Goal: Information Seeking & Learning: Learn about a topic

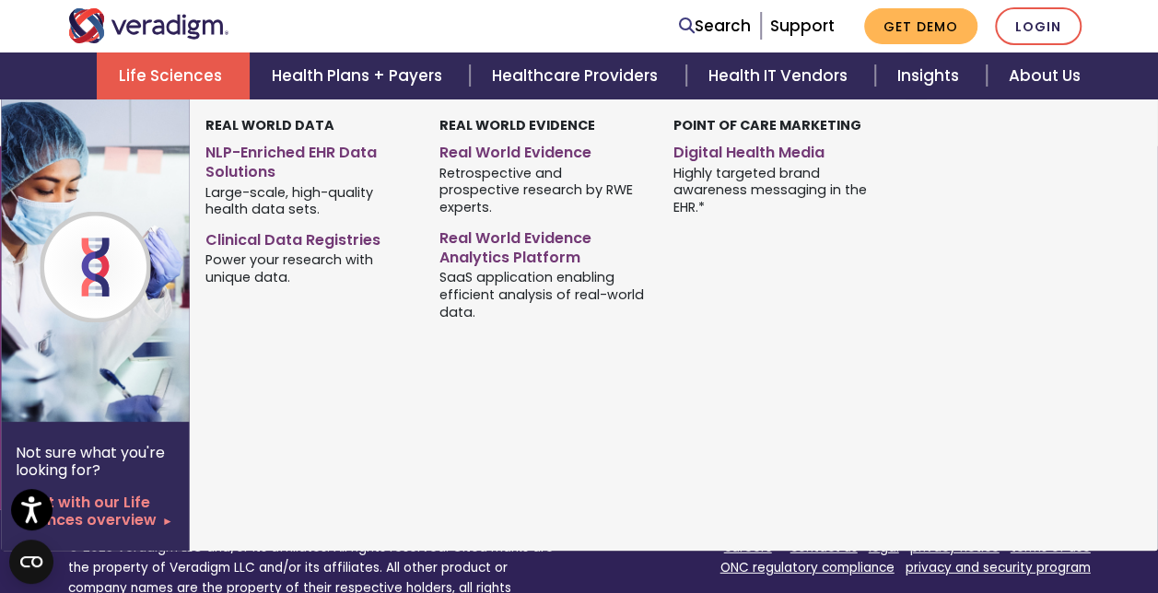
scroll to position [2170, 0]
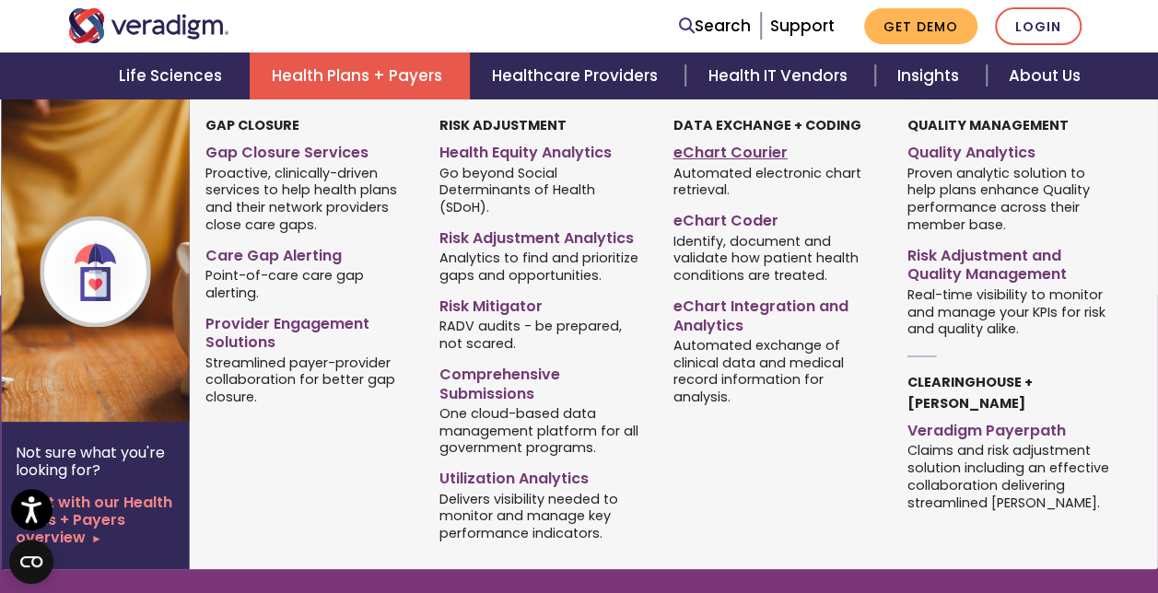
click at [726, 151] on link "eChart Courier" at bounding box center [776, 149] width 206 height 27
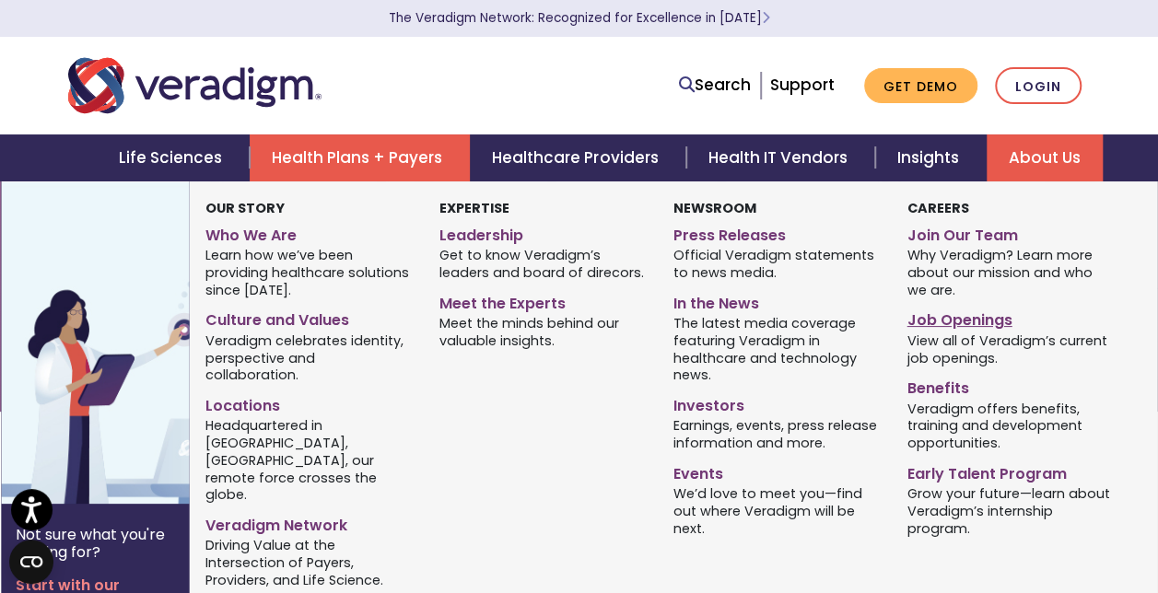
click at [943, 319] on link "Job Openings" at bounding box center [1009, 317] width 206 height 27
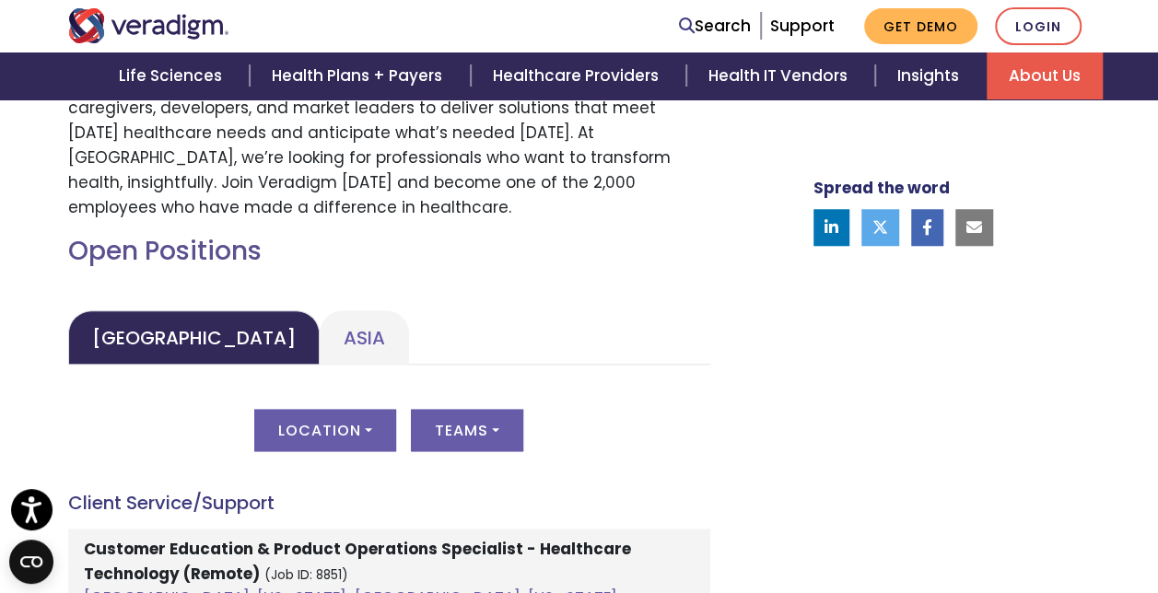
scroll to position [276, 0]
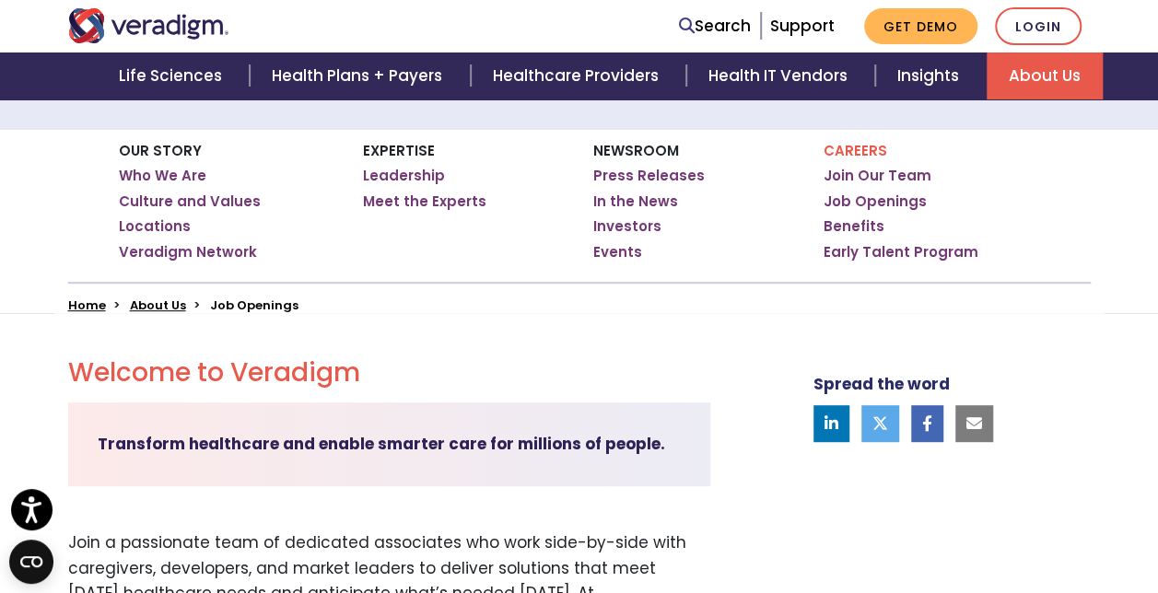
click at [273, 455] on strong "Transform healthcare and enable smarter care for millions of people." at bounding box center [381, 444] width 567 height 22
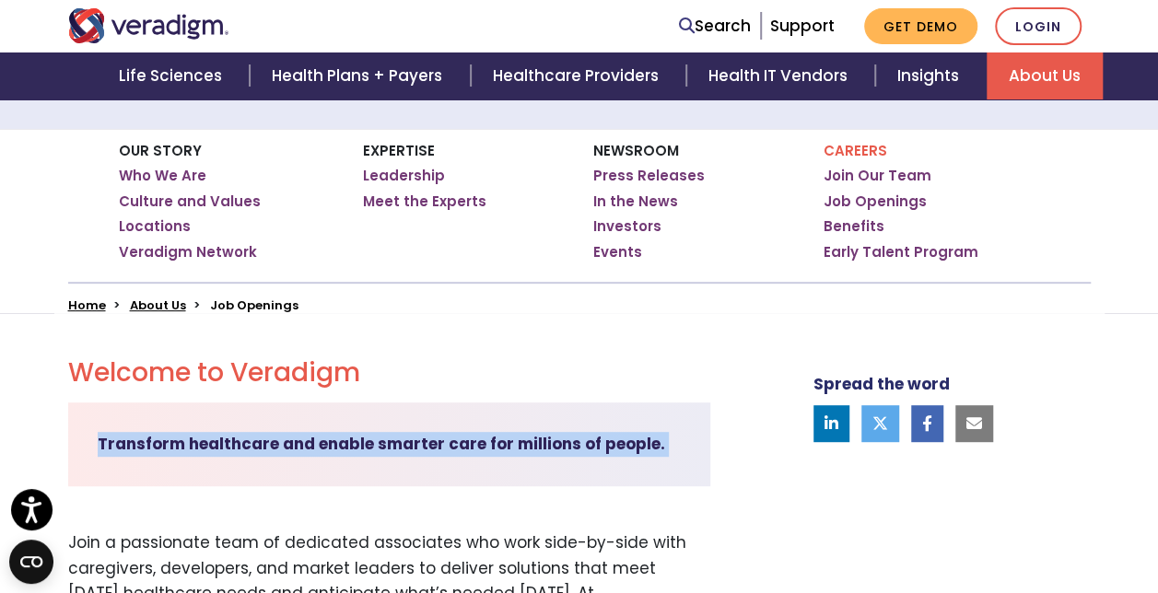
click at [273, 455] on strong "Transform healthcare and enable smarter care for millions of people." at bounding box center [381, 444] width 567 height 22
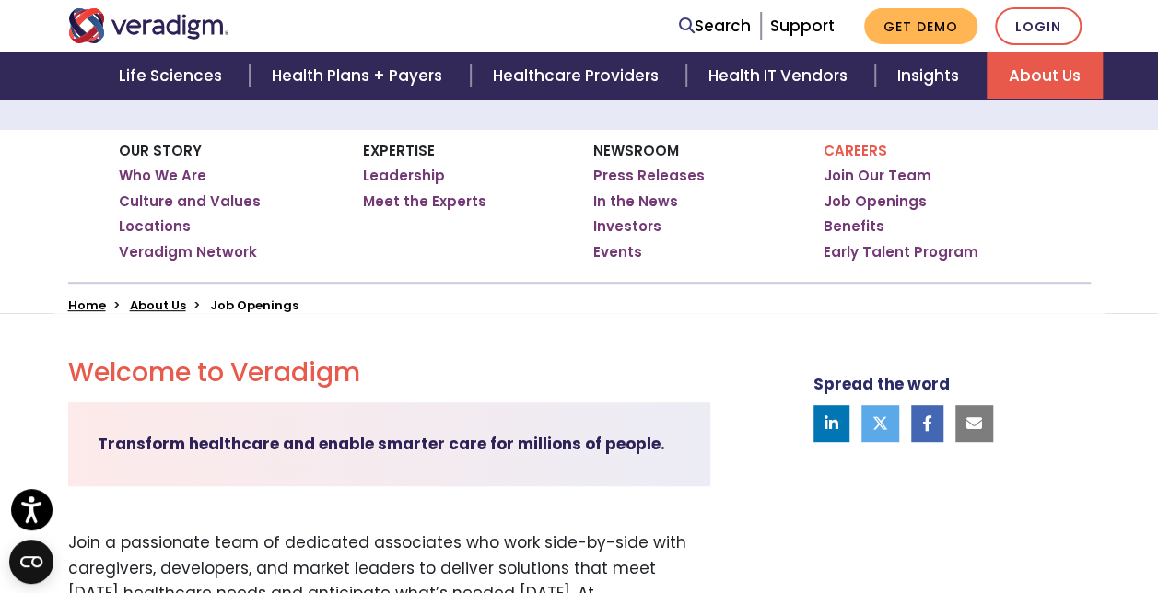
click at [390, 265] on div "Expertise Leadership Meet the Experts" at bounding box center [464, 205] width 230 height 153
drag, startPoint x: 390, startPoint y: 265, endPoint x: 338, endPoint y: 250, distance: 53.6
click at [338, 250] on div "Our Story Who We Are Culture and Values Locations Veradigm Network" at bounding box center [234, 205] width 230 height 153
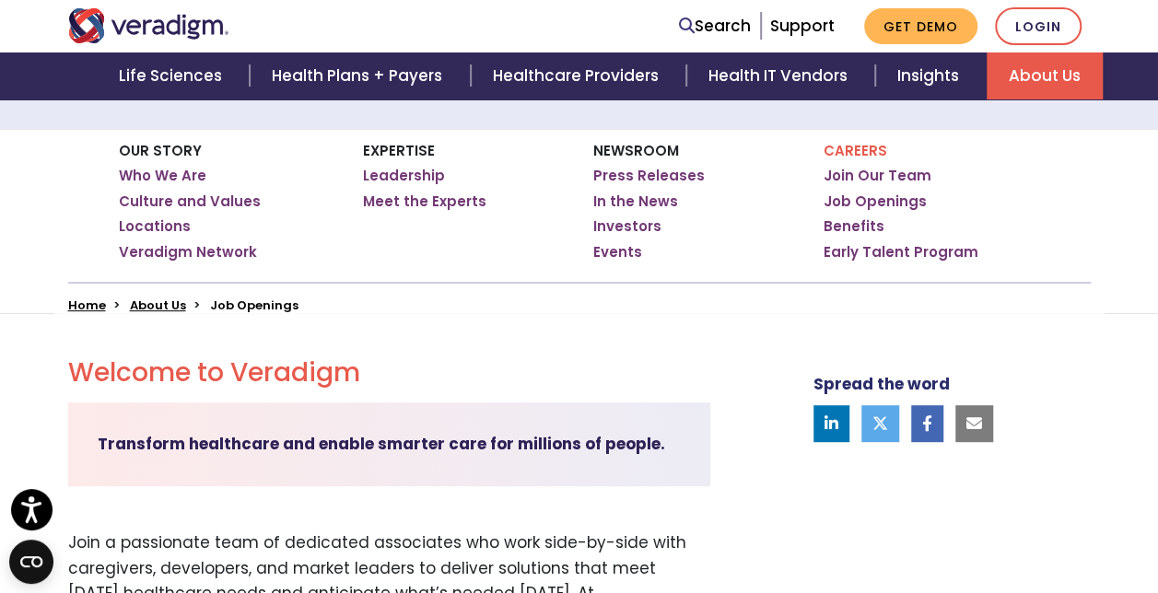
click at [338, 250] on div "Our Story Who We Are Culture and Values Locations Veradigm Network" at bounding box center [234, 205] width 230 height 153
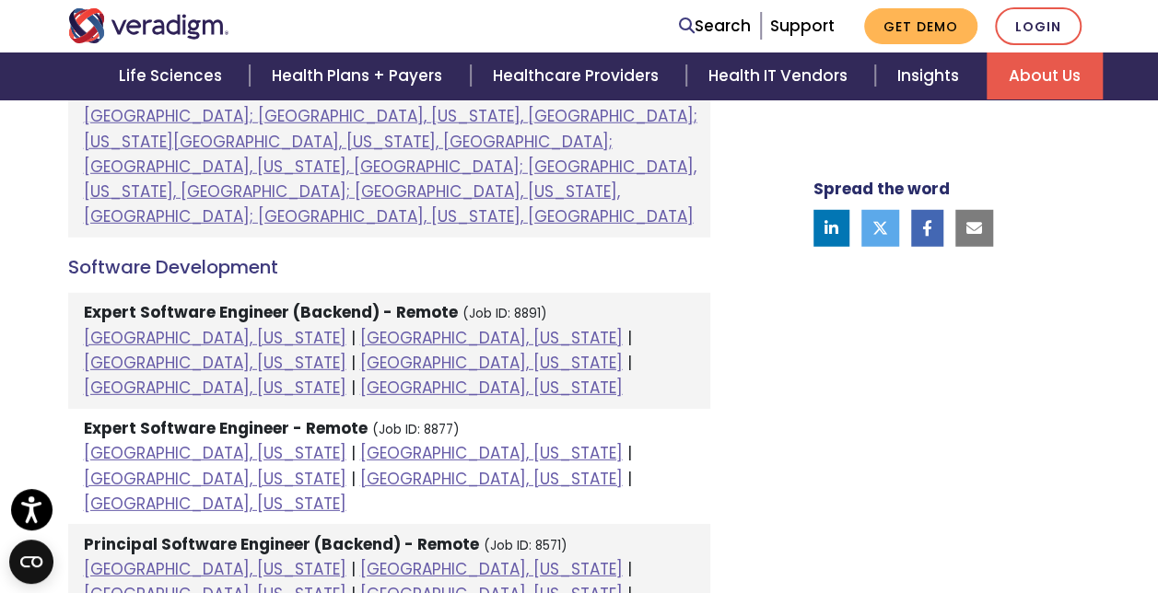
scroll to position [2302, 0]
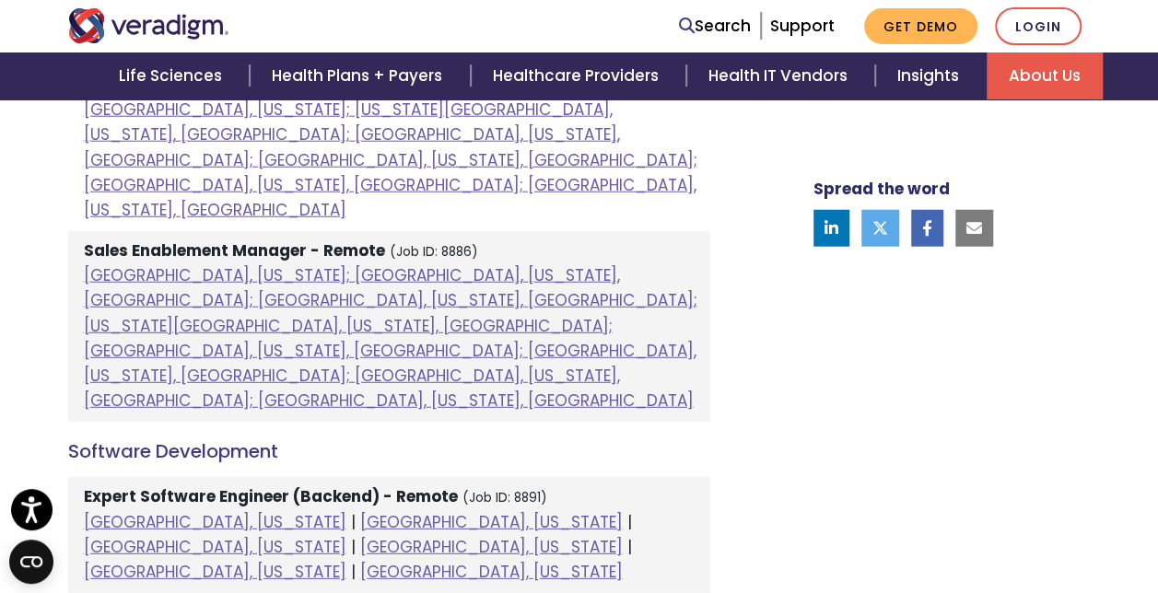
drag, startPoint x: 328, startPoint y: 378, endPoint x: 307, endPoint y: 378, distance: 21.2
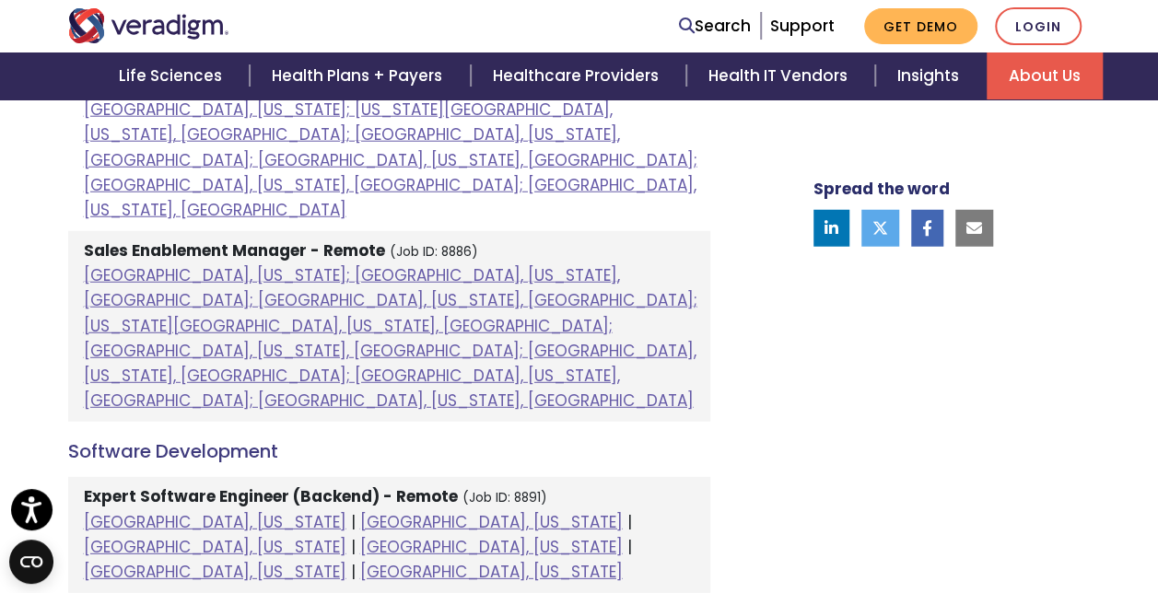
drag, startPoint x: 307, startPoint y: 378, endPoint x: 315, endPoint y: 389, distance: 13.8
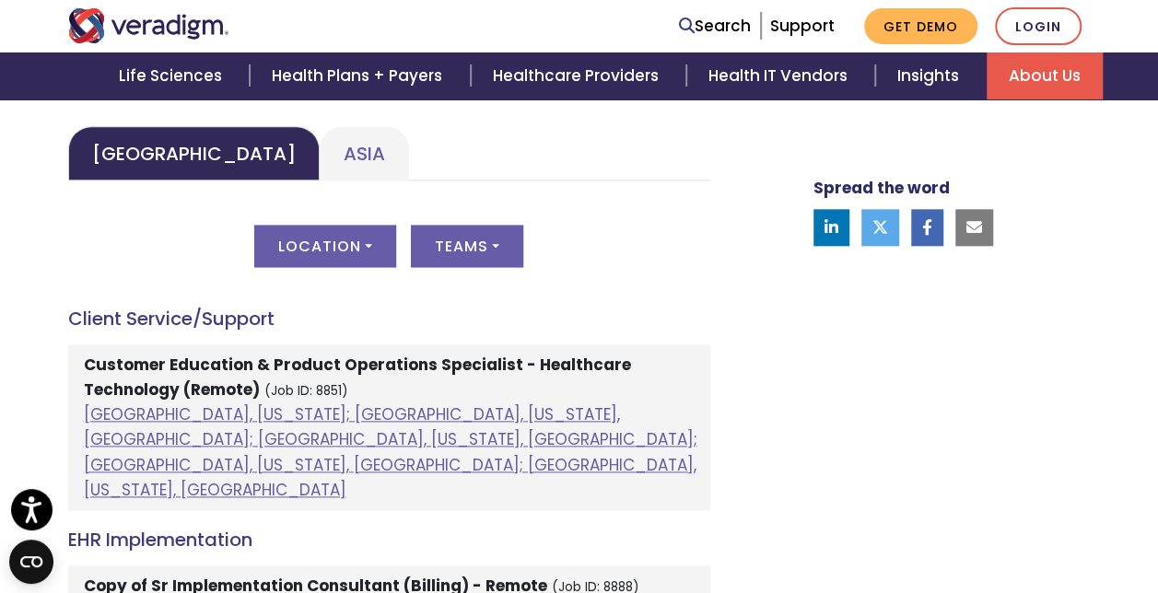
scroll to position [1013, 0]
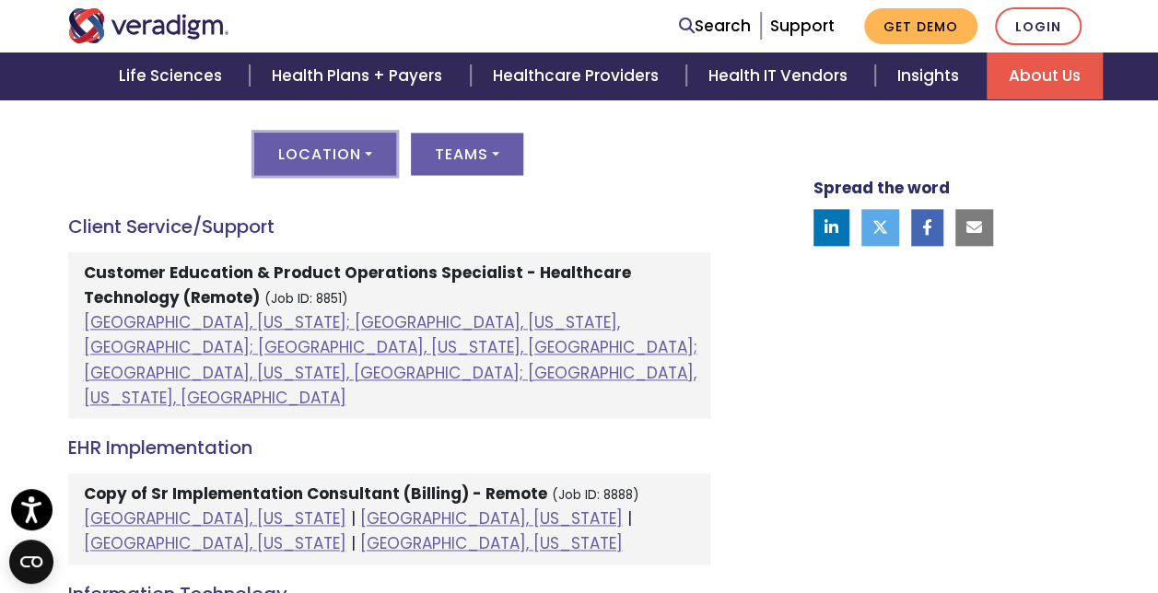
click at [359, 152] on button "Location" at bounding box center [325, 154] width 142 height 42
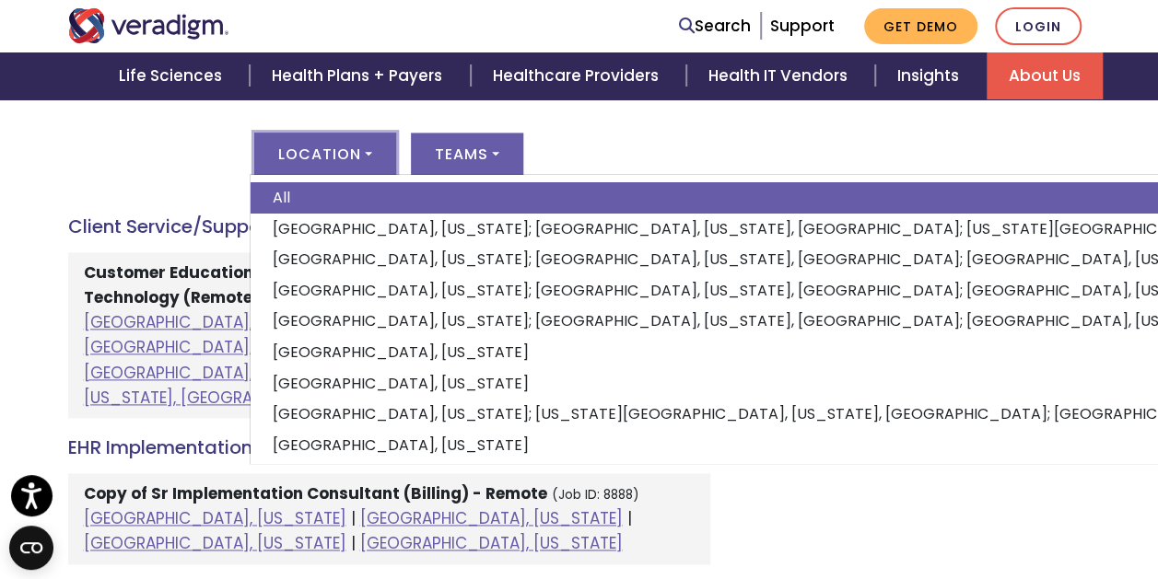
drag, startPoint x: 160, startPoint y: 151, endPoint x: 151, endPoint y: 155, distance: 9.9
click at [159, 151] on div "Location All Albuquerque, New Mexico; Dallas, Texas, United States; Kansas City…" at bounding box center [389, 165] width 642 height 64
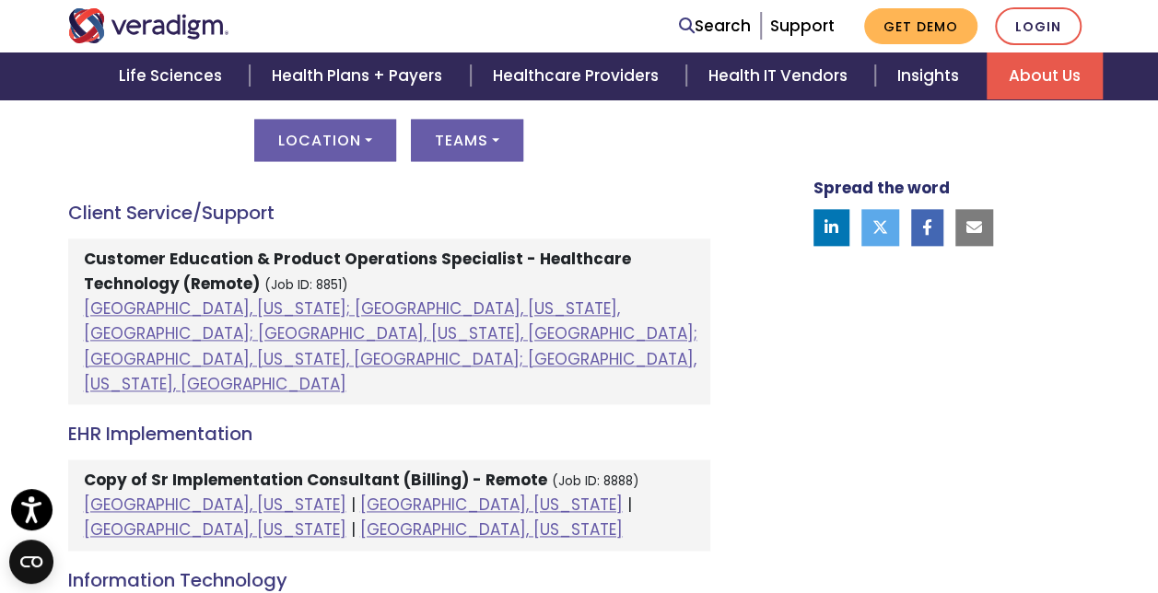
scroll to position [921, 0]
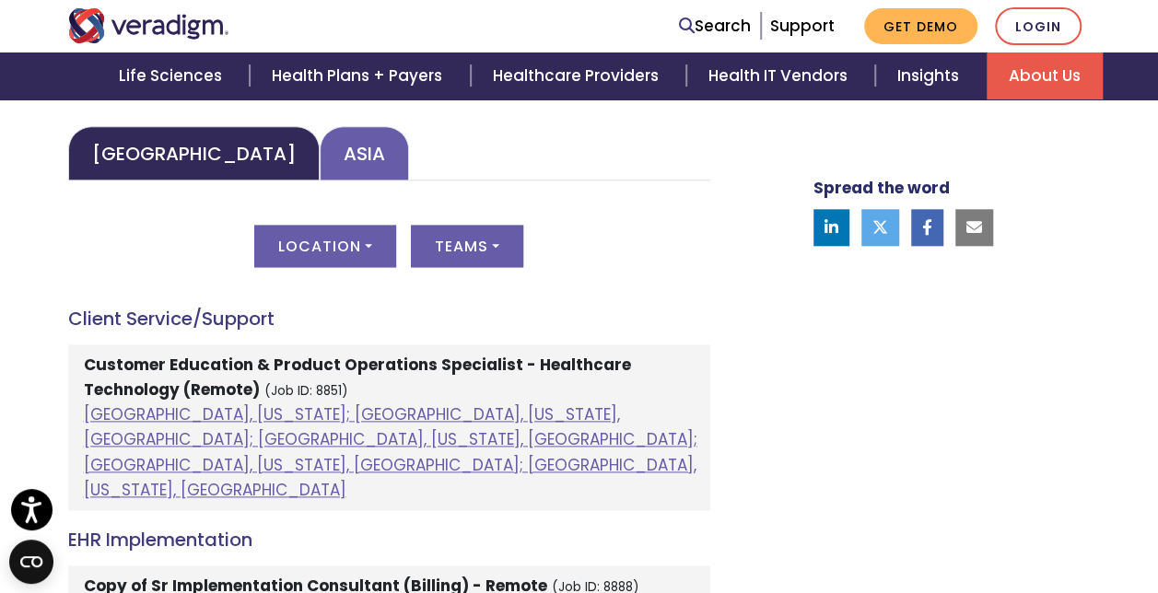
click at [320, 156] on link "Asia" at bounding box center [364, 153] width 89 height 54
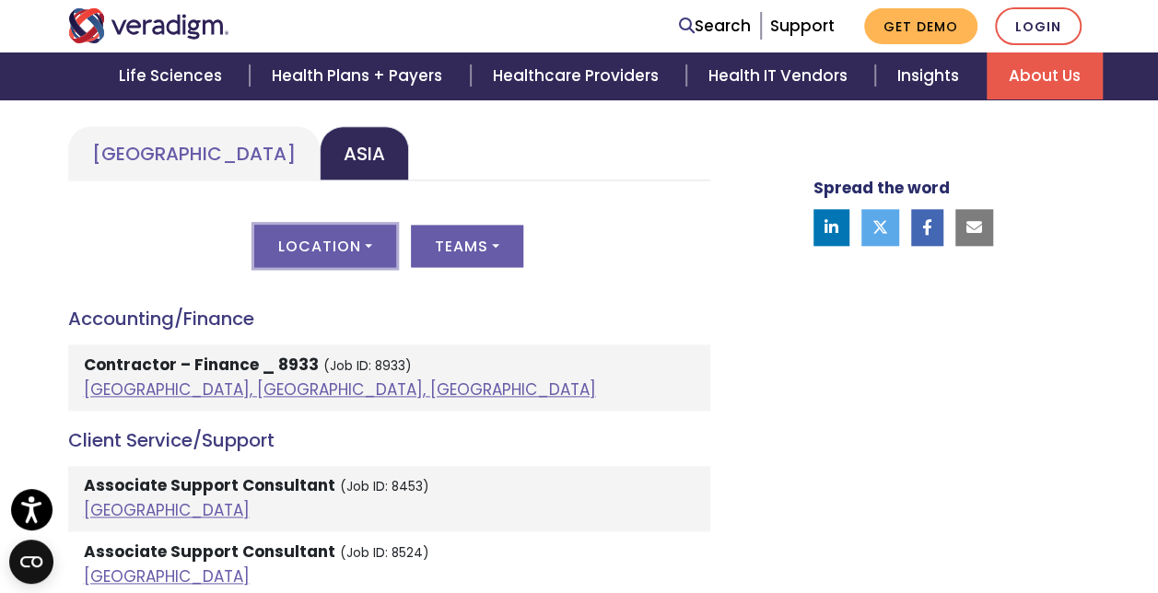
click at [320, 259] on button "Location" at bounding box center [325, 246] width 142 height 42
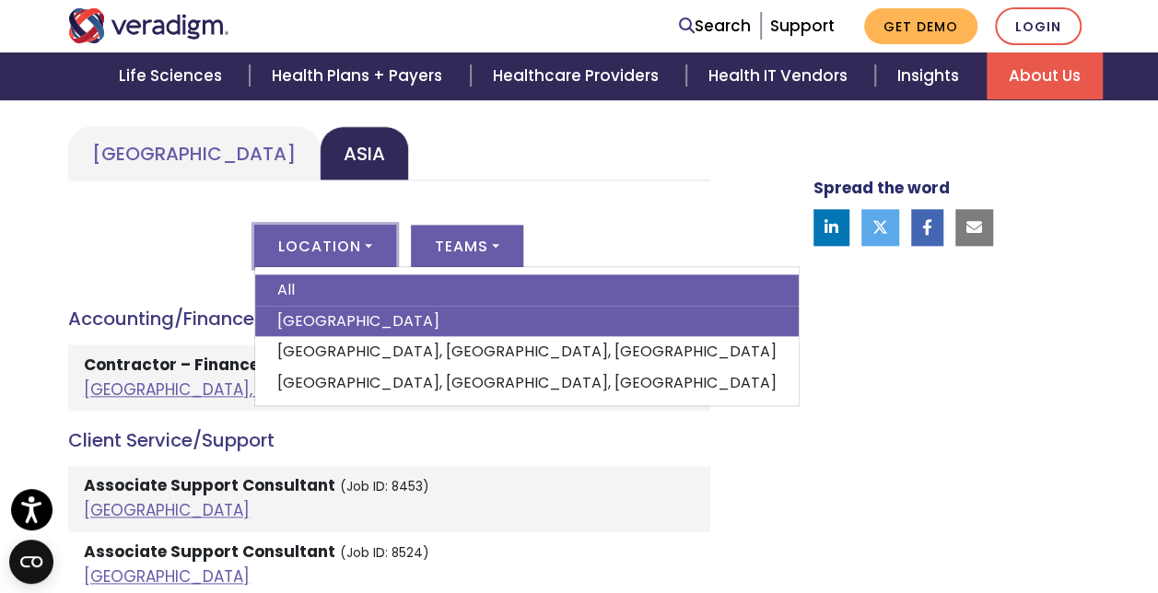
click at [387, 327] on link "[GEOGRAPHIC_DATA]" at bounding box center [526, 321] width 543 height 31
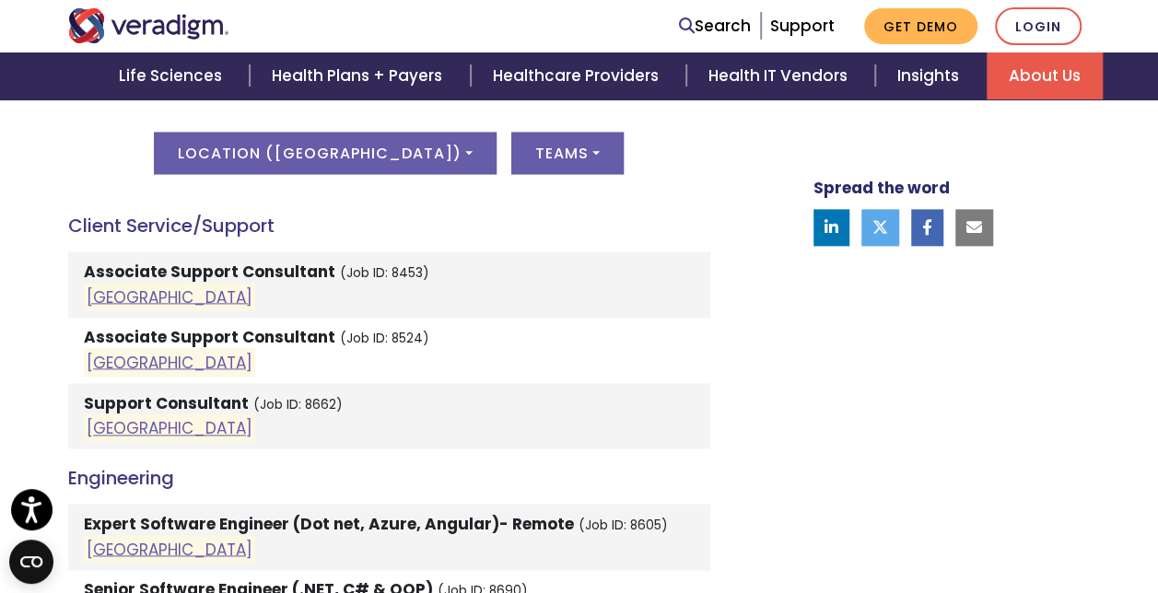
scroll to position [1013, 0]
click at [355, 151] on button "Location ( India )" at bounding box center [325, 154] width 342 height 42
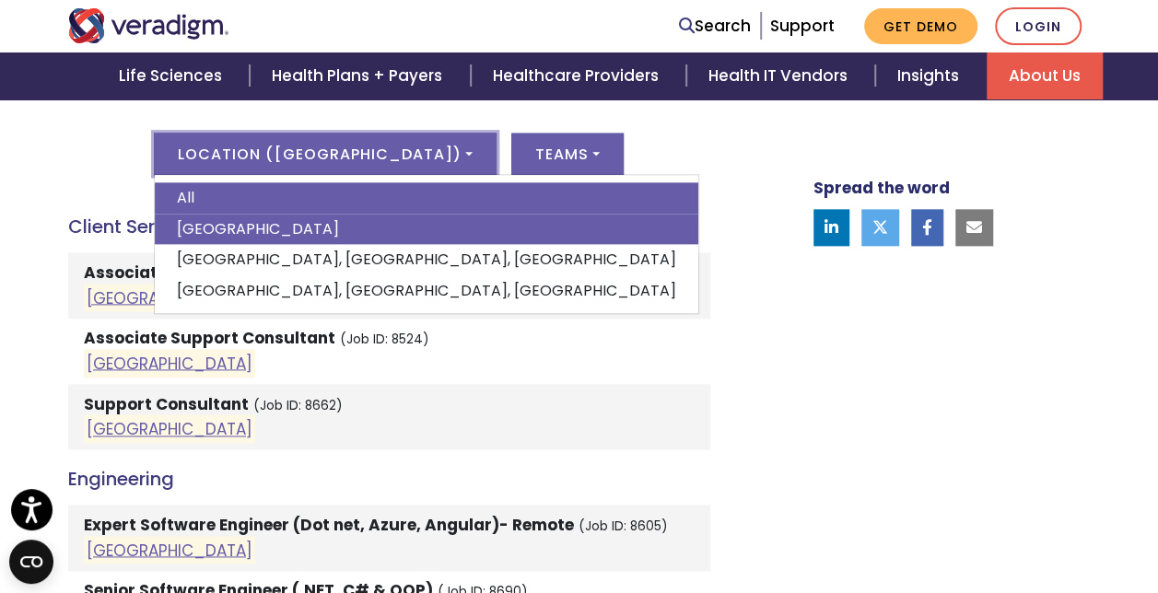
click at [286, 197] on link "All" at bounding box center [426, 197] width 543 height 31
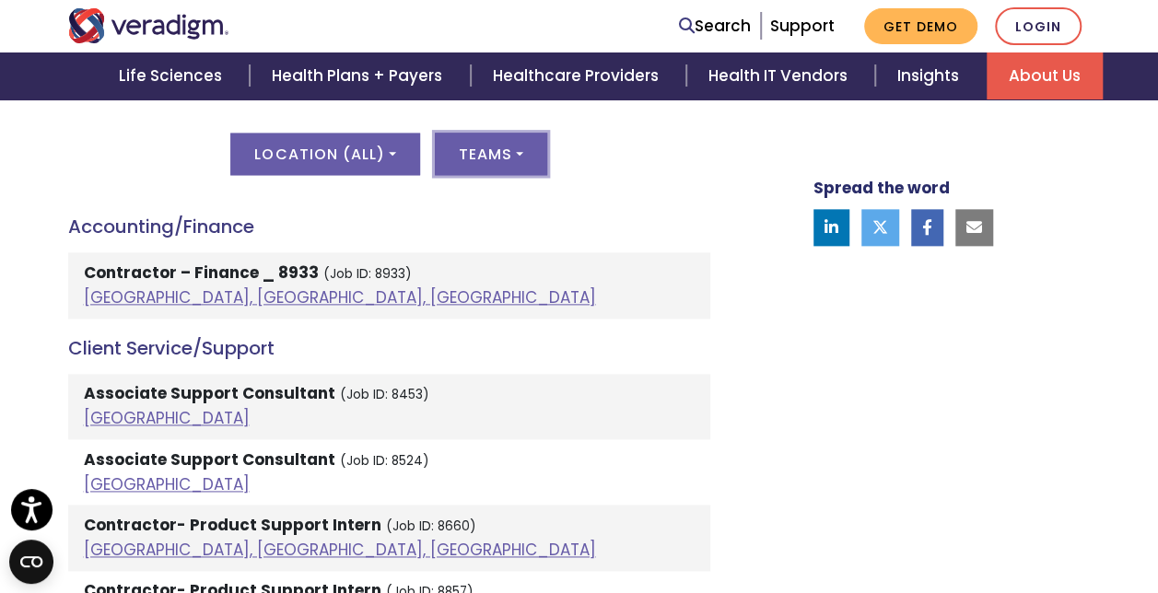
click at [494, 157] on button "Teams" at bounding box center [491, 154] width 112 height 42
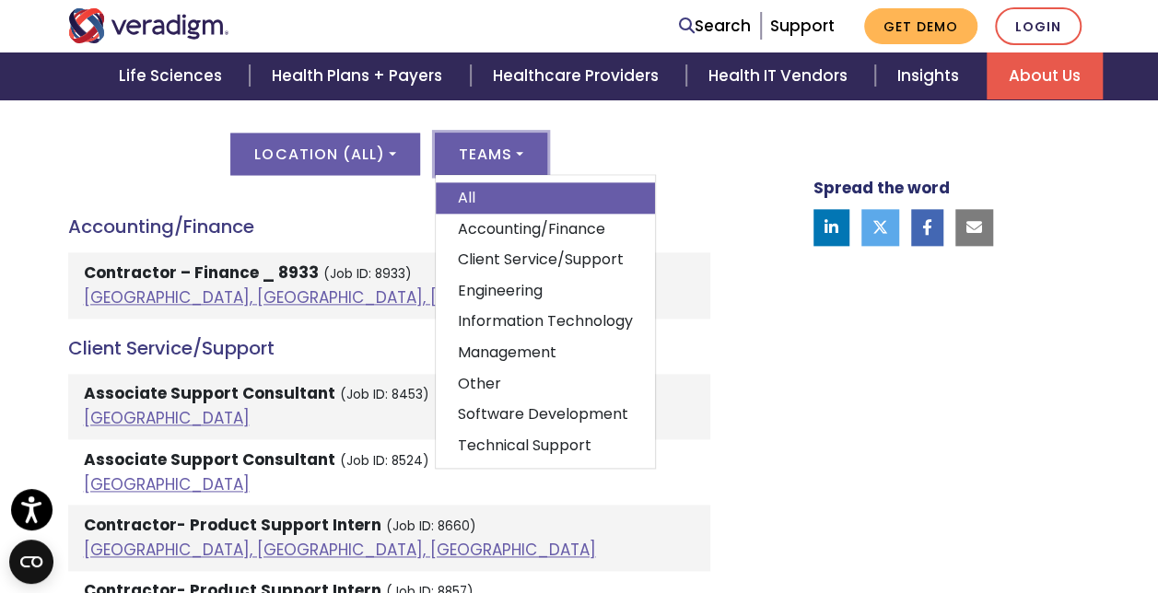
click at [312, 222] on h4 "Accounting/Finance" at bounding box center [389, 226] width 642 height 22
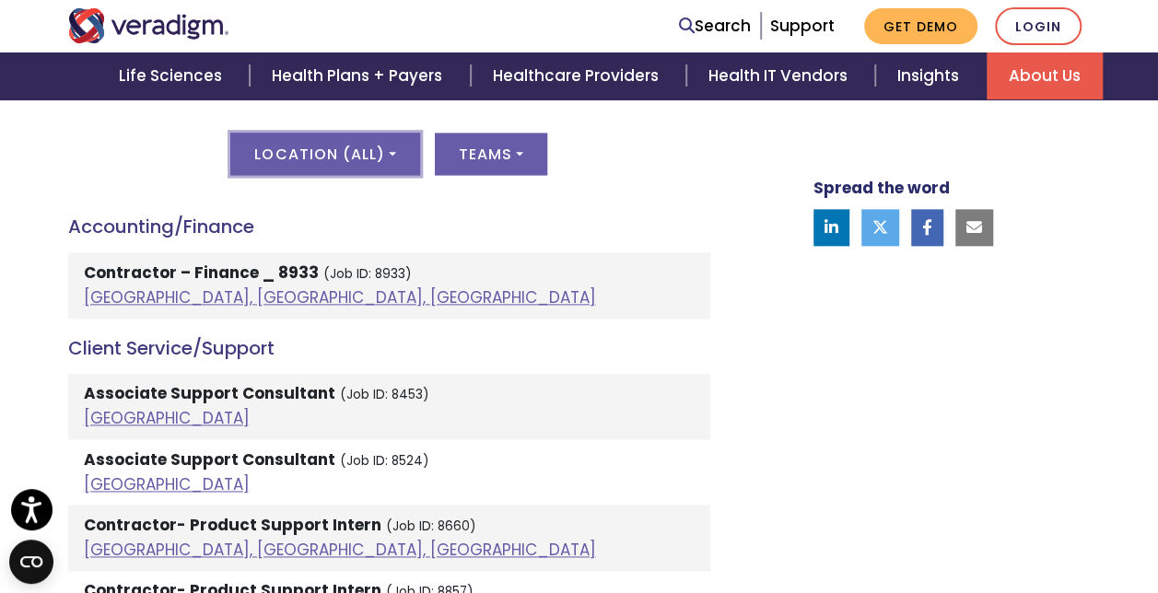
click at [292, 157] on button "Location ( All )" at bounding box center [324, 154] width 189 height 42
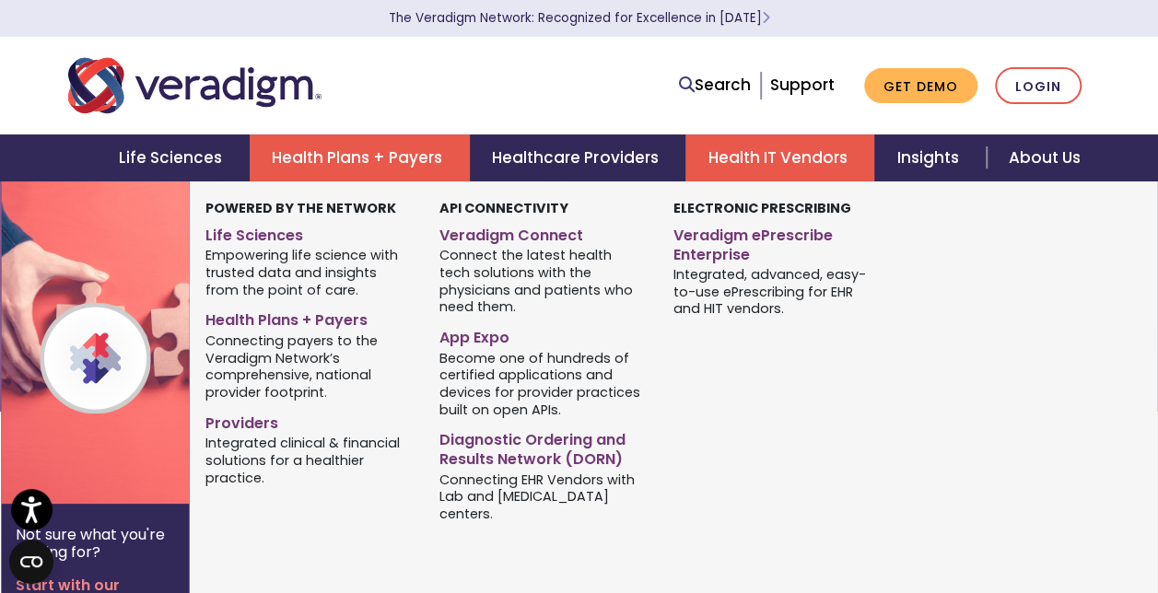
click at [784, 163] on link "Health IT Vendors" at bounding box center [779, 157] width 189 height 47
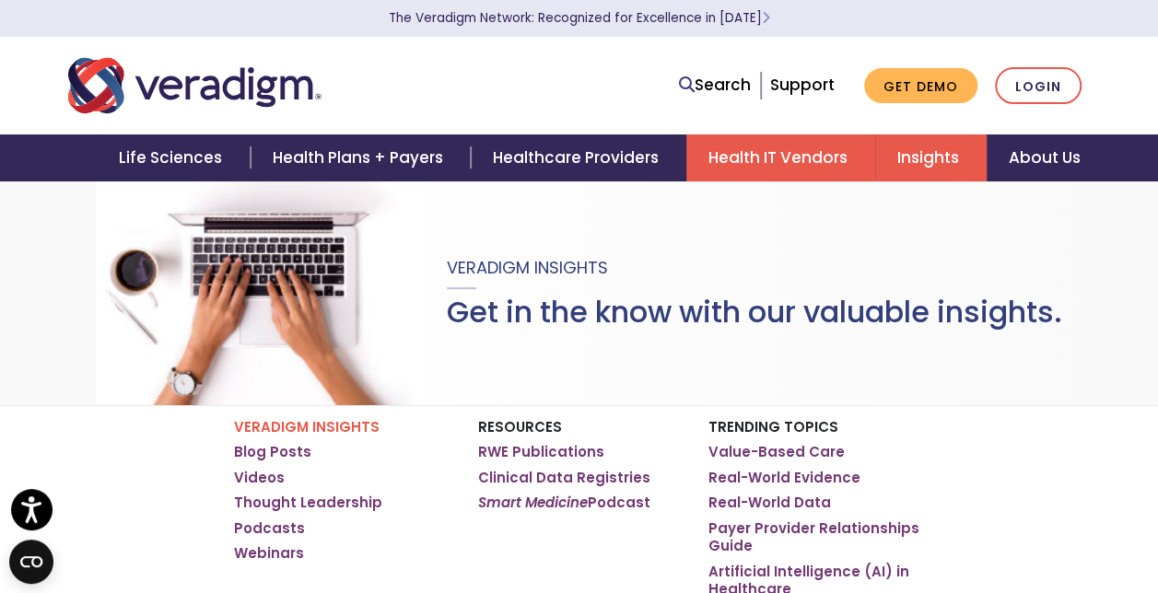
click at [775, 162] on link "Health IT Vendors" at bounding box center [780, 157] width 189 height 47
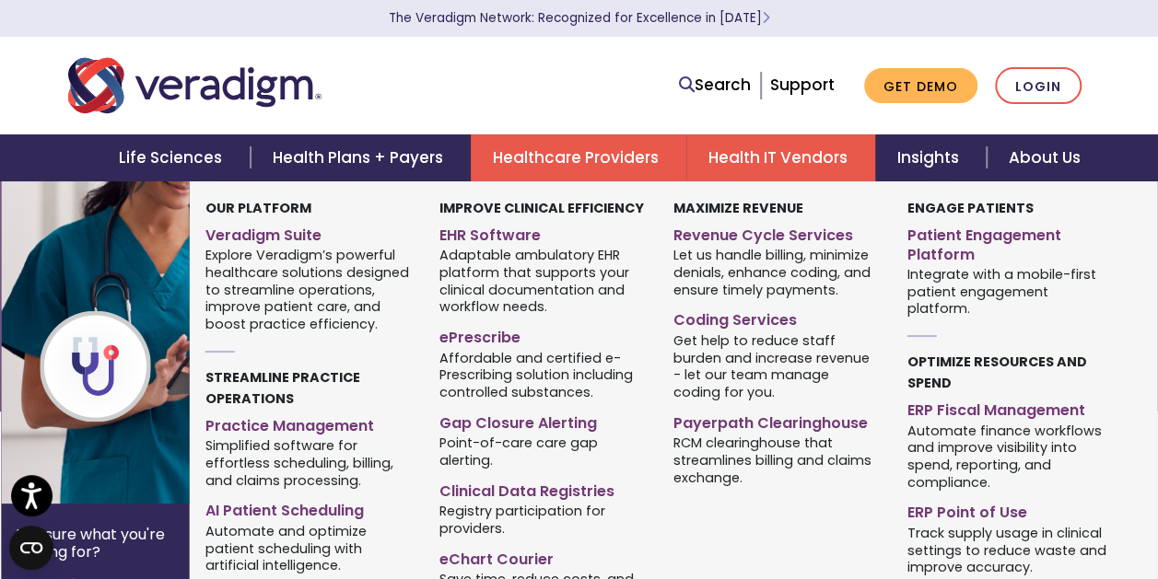
click at [561, 167] on link "Healthcare Providers" at bounding box center [578, 157] width 215 height 47
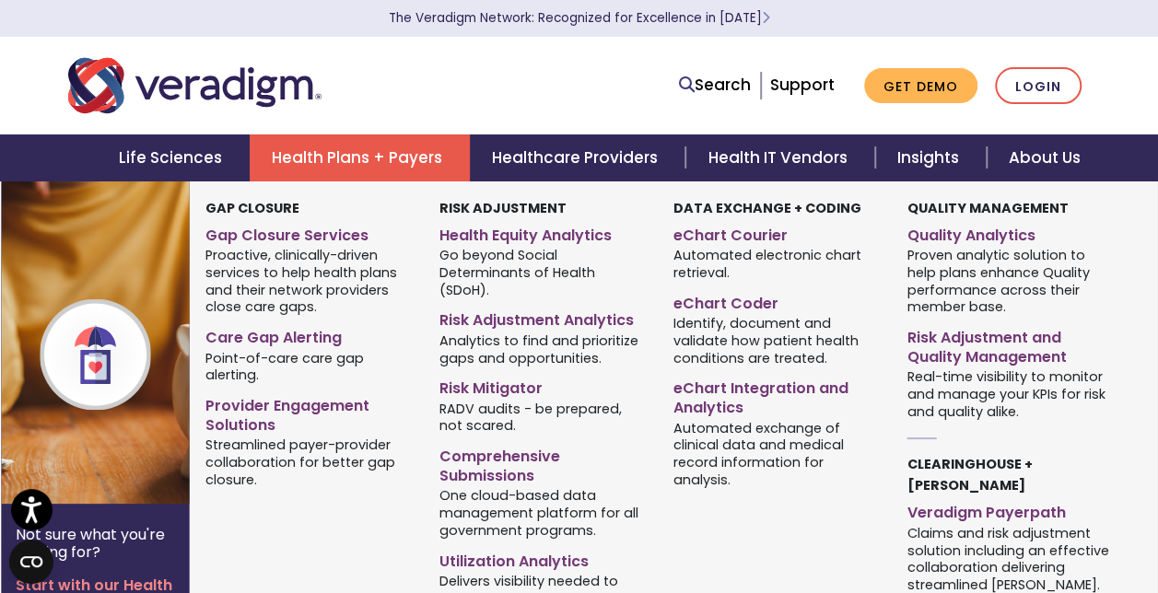
click at [311, 159] on link "Health Plans + Payers" at bounding box center [360, 157] width 220 height 47
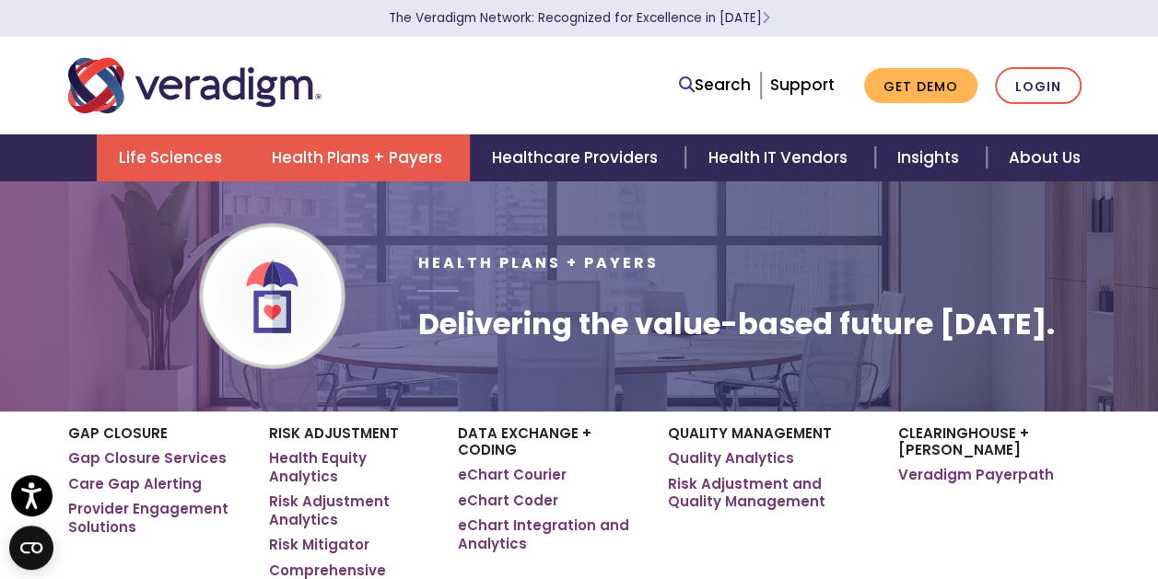
click at [164, 151] on link "Life Sciences" at bounding box center [173, 157] width 153 height 47
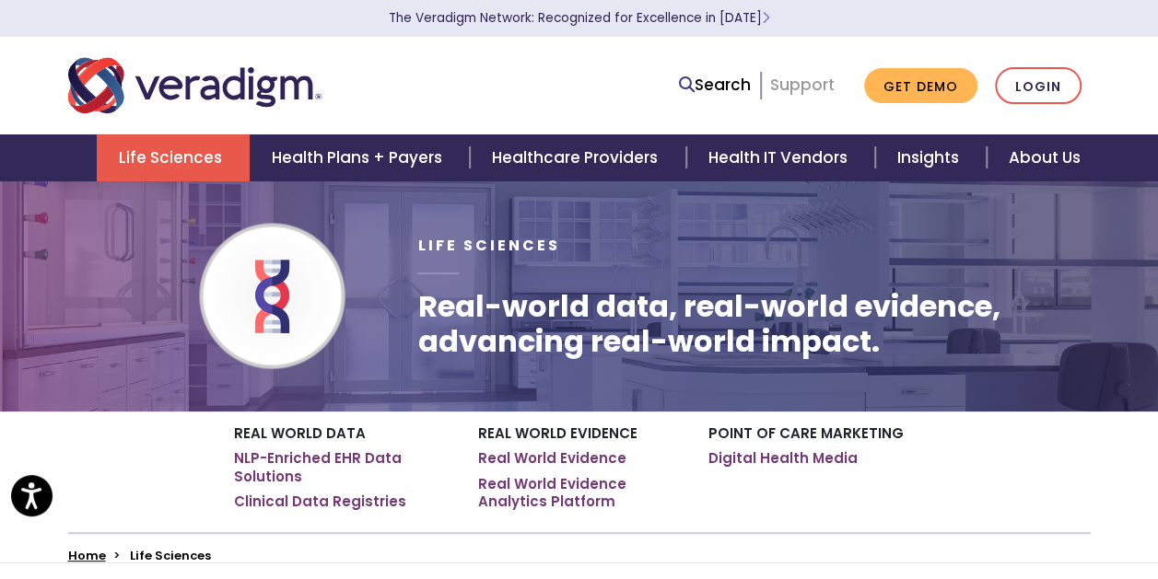
click at [796, 80] on link "Support" at bounding box center [802, 85] width 64 height 22
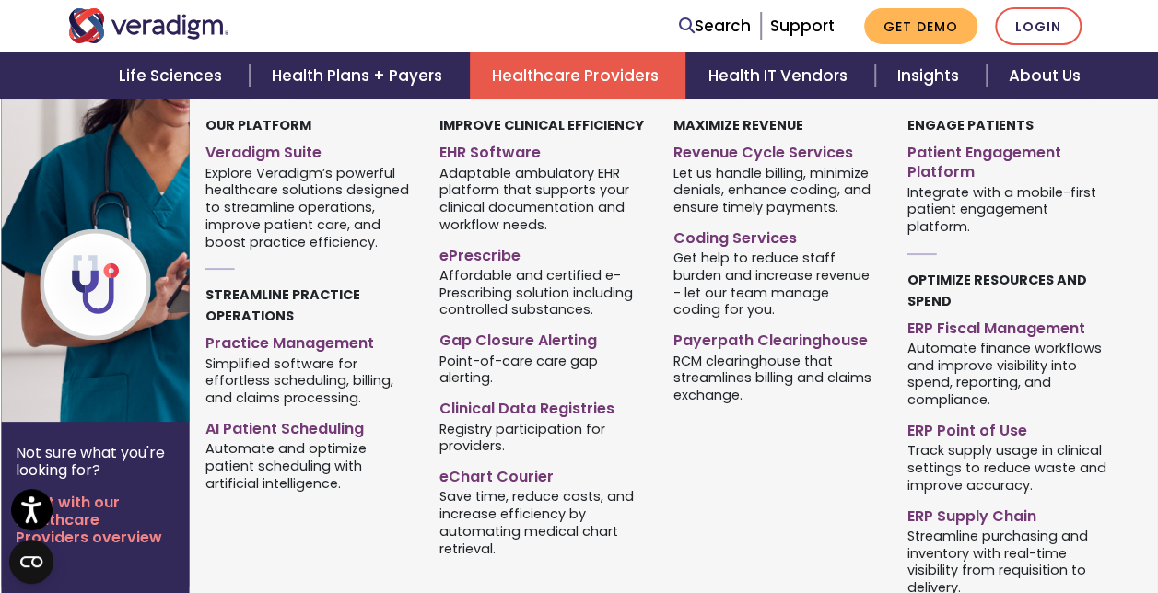
scroll to position [764, 0]
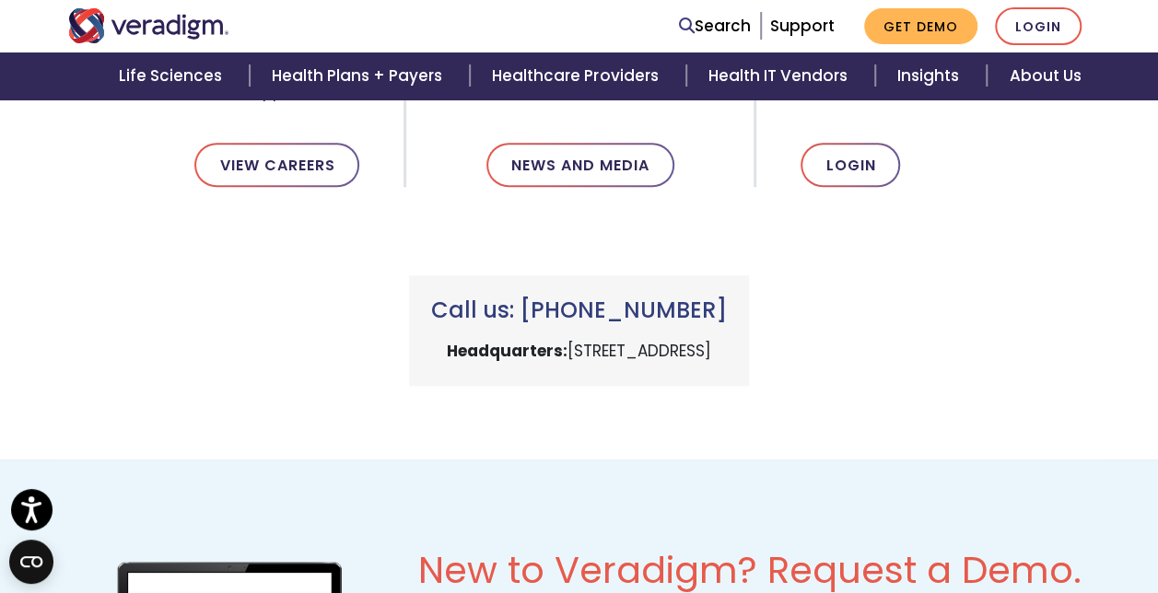
drag, startPoint x: 411, startPoint y: 305, endPoint x: 880, endPoint y: 322, distance: 470.0
click at [880, 322] on div "Call us: [PHONE_NUMBER] Headquarters: [STREET_ADDRESS]" at bounding box center [579, 308] width 1050 height 155
drag, startPoint x: 877, startPoint y: 323, endPoint x: 548, endPoint y: 465, distance: 358.1
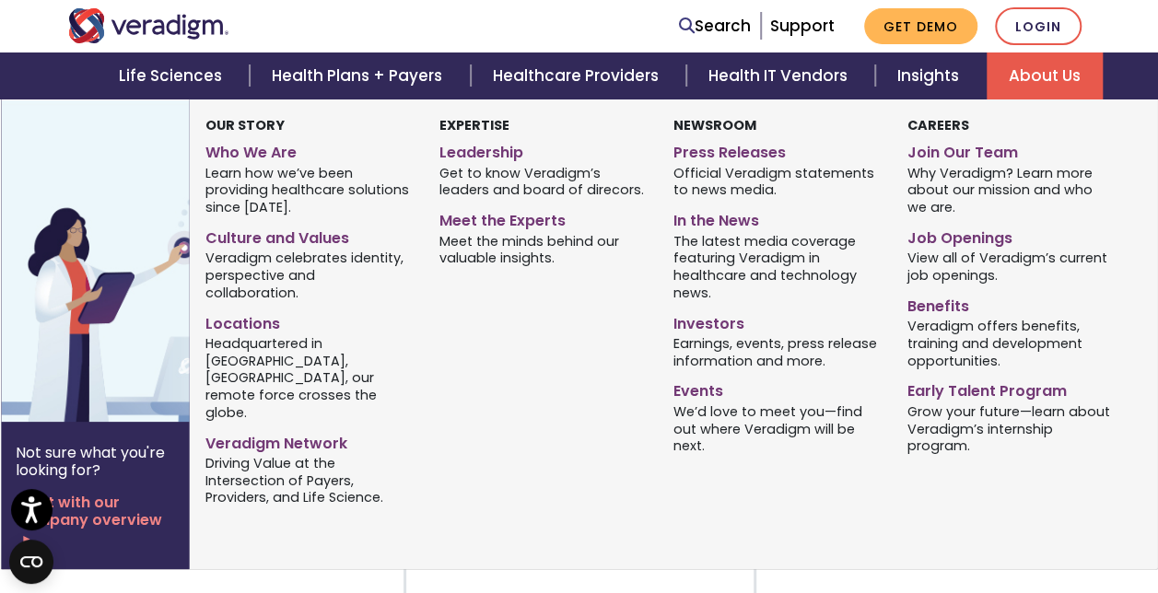
click at [1010, 87] on link "About Us" at bounding box center [1044, 75] width 116 height 47
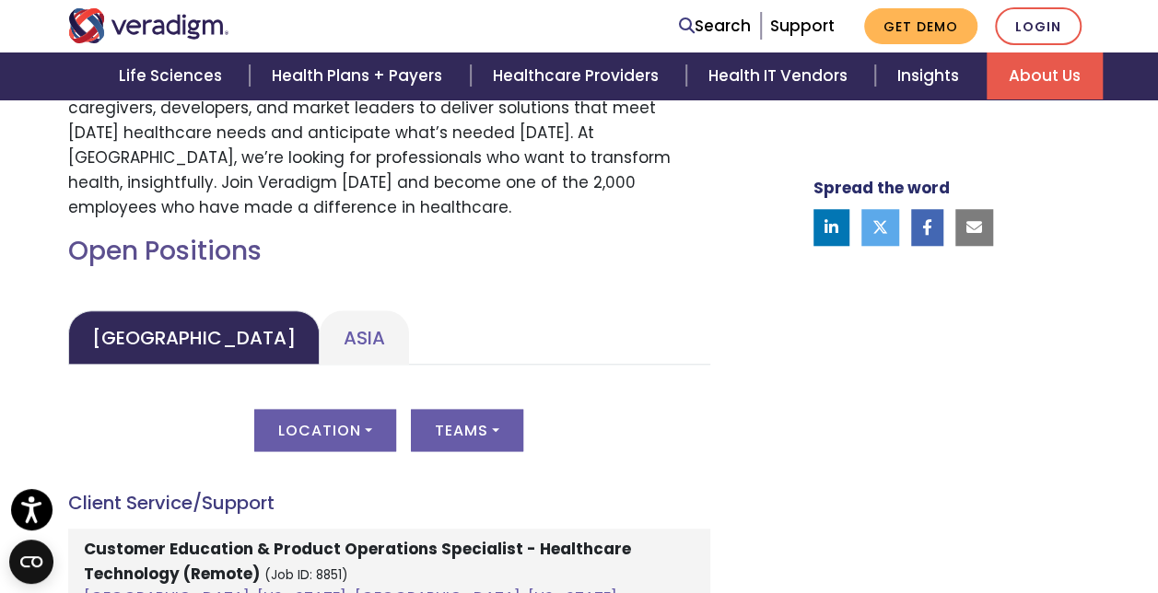
scroll to position [1013, 0]
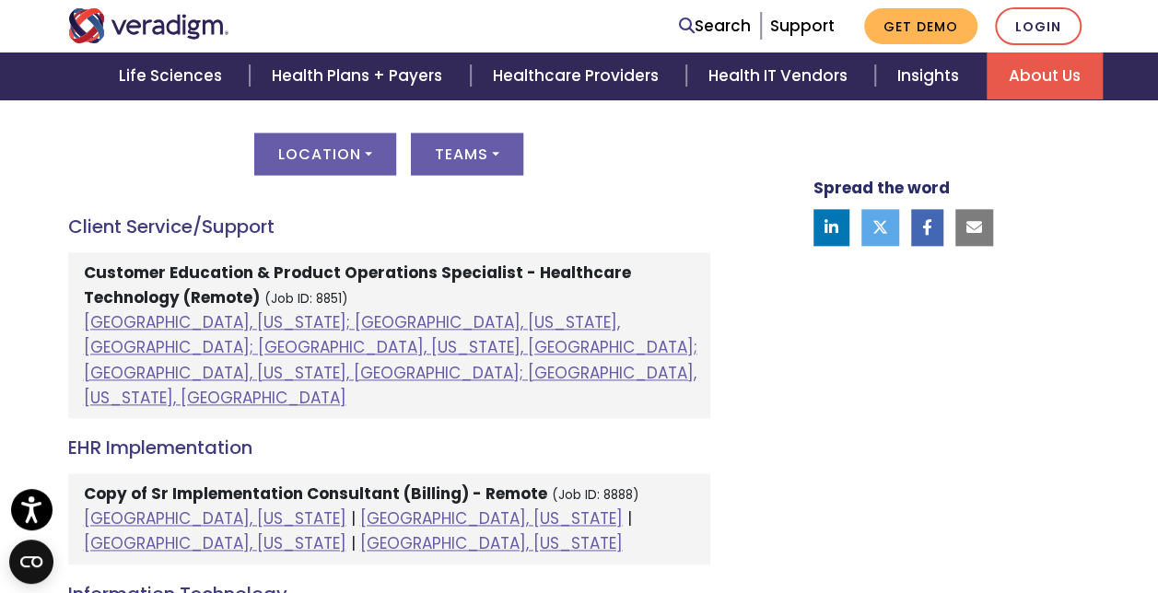
click at [300, 293] on small "(Job ID: 8851)" at bounding box center [306, 298] width 84 height 17
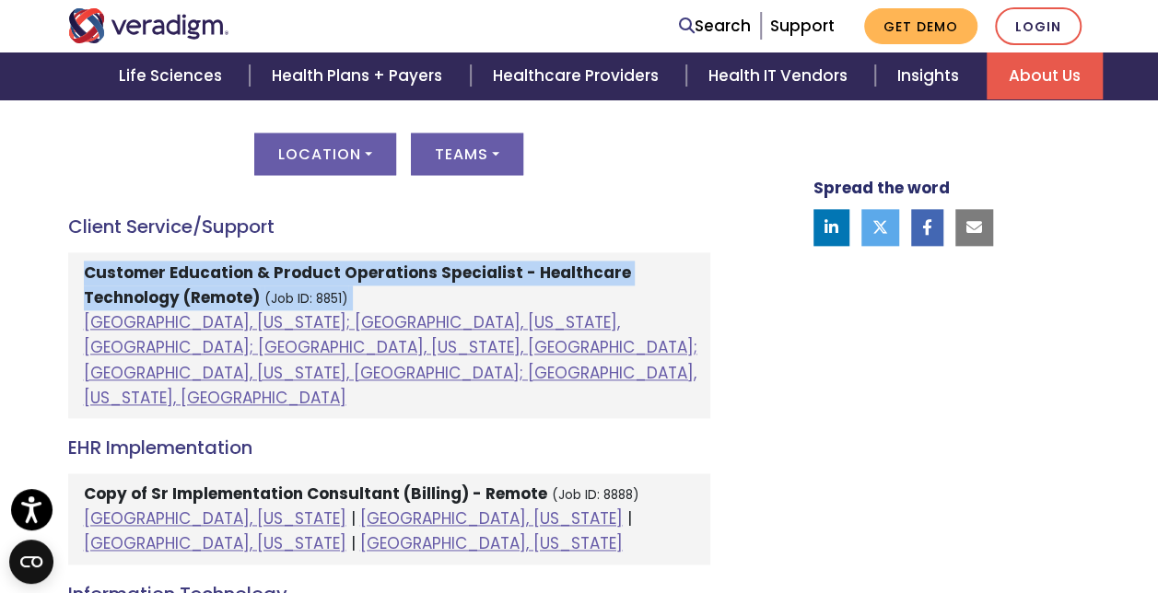
click at [300, 293] on small "(Job ID: 8851)" at bounding box center [306, 298] width 84 height 17
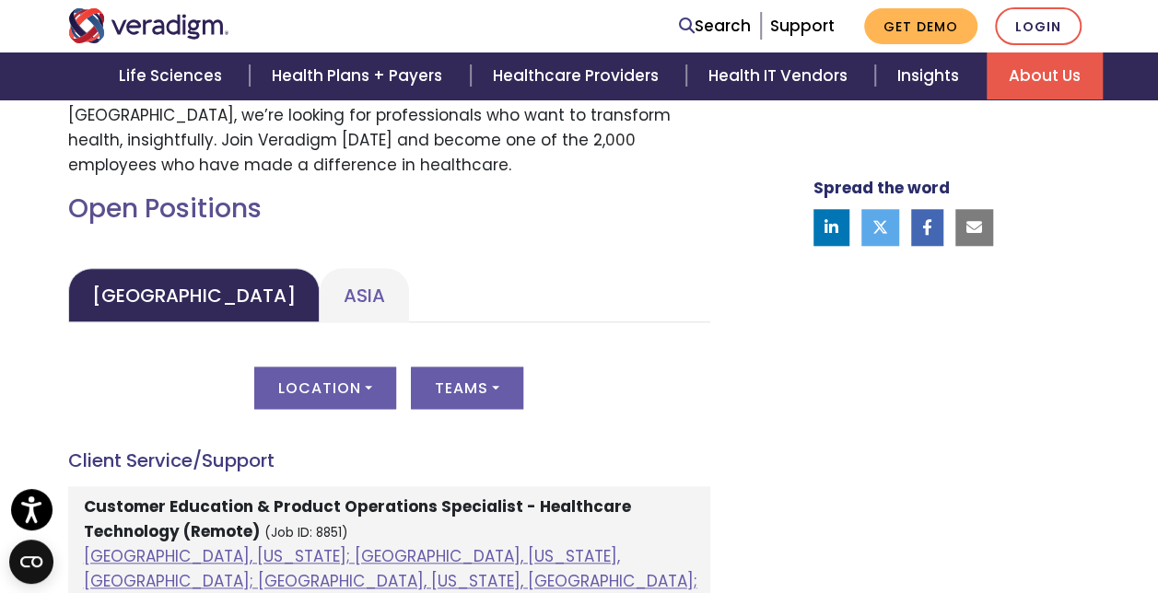
scroll to position [860, 0]
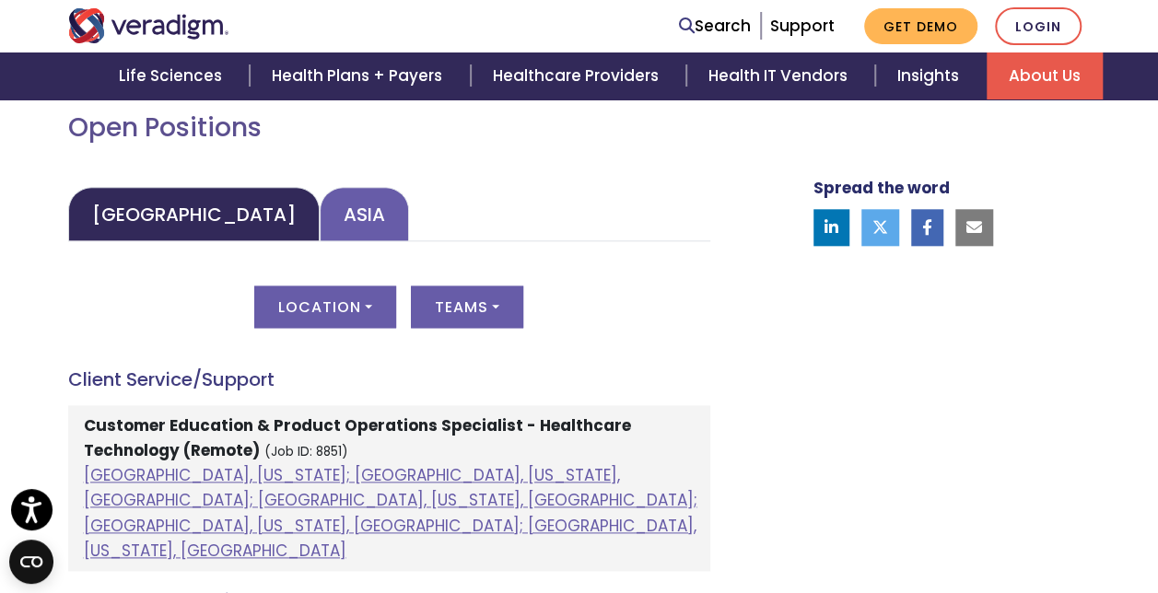
click at [320, 208] on link "Asia" at bounding box center [364, 214] width 89 height 54
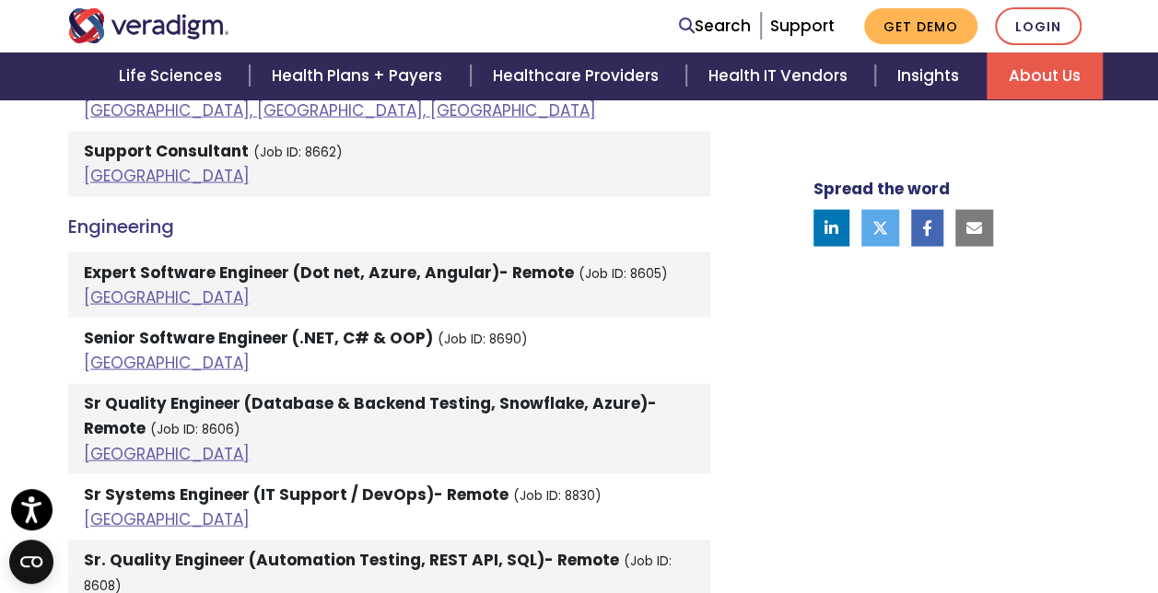
scroll to position [1873, 0]
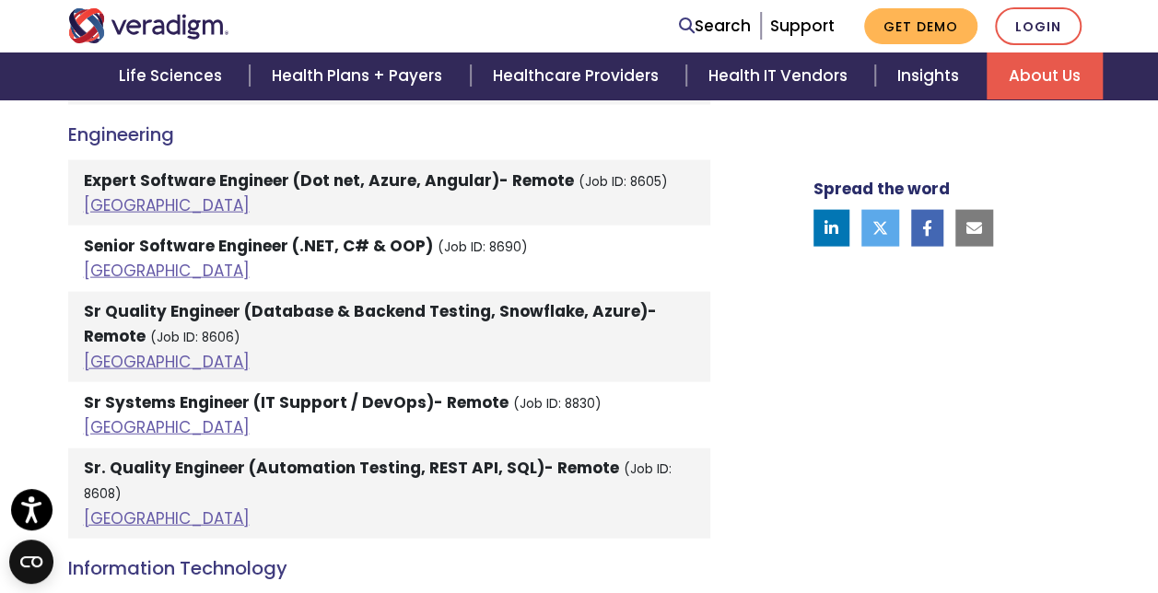
click at [273, 306] on strong "Sr Quality Engineer (Database & Backend Testing, Snowflake, Azure)- Remote" at bounding box center [370, 323] width 573 height 47
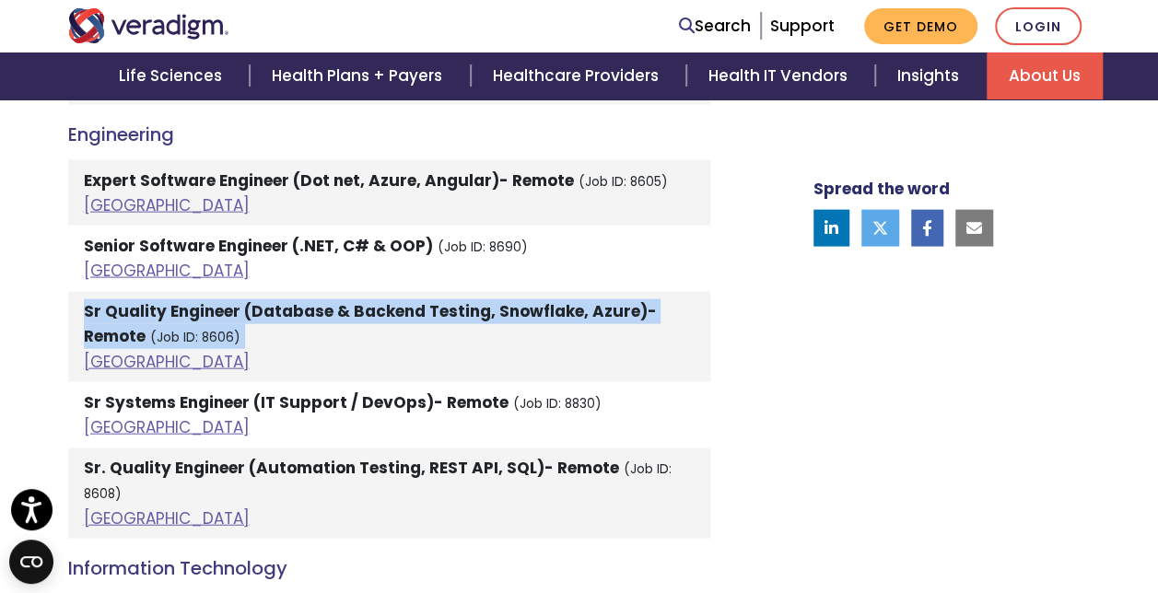
click at [273, 306] on strong "Sr Quality Engineer (Database & Backend Testing, Snowflake, Azure)- Remote" at bounding box center [370, 323] width 573 height 47
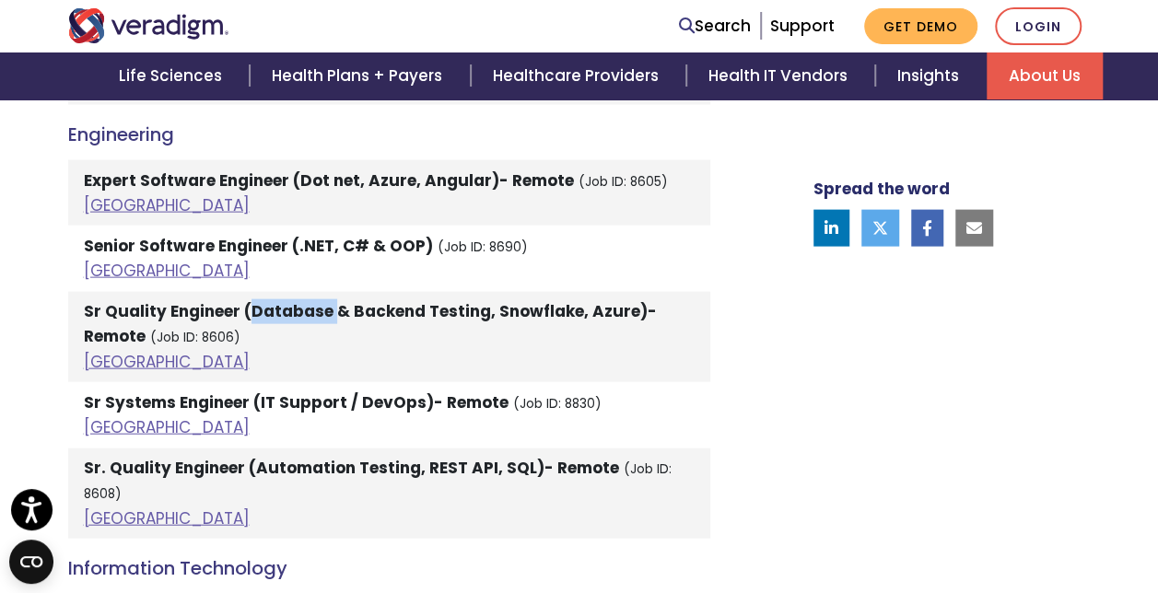
click at [273, 306] on strong "Sr Quality Engineer (Database & Backend Testing, Snowflake, Azure)- Remote" at bounding box center [370, 323] width 573 height 47
drag, startPoint x: 273, startPoint y: 306, endPoint x: 256, endPoint y: 314, distance: 18.5
click at [256, 314] on strong "Sr Quality Engineer (Database & Backend Testing, Snowflake, Azure)- Remote" at bounding box center [370, 323] width 573 height 47
click at [252, 315] on strong "Sr Quality Engineer (Database & Backend Testing, Snowflake, Azure)- Remote" at bounding box center [370, 323] width 573 height 47
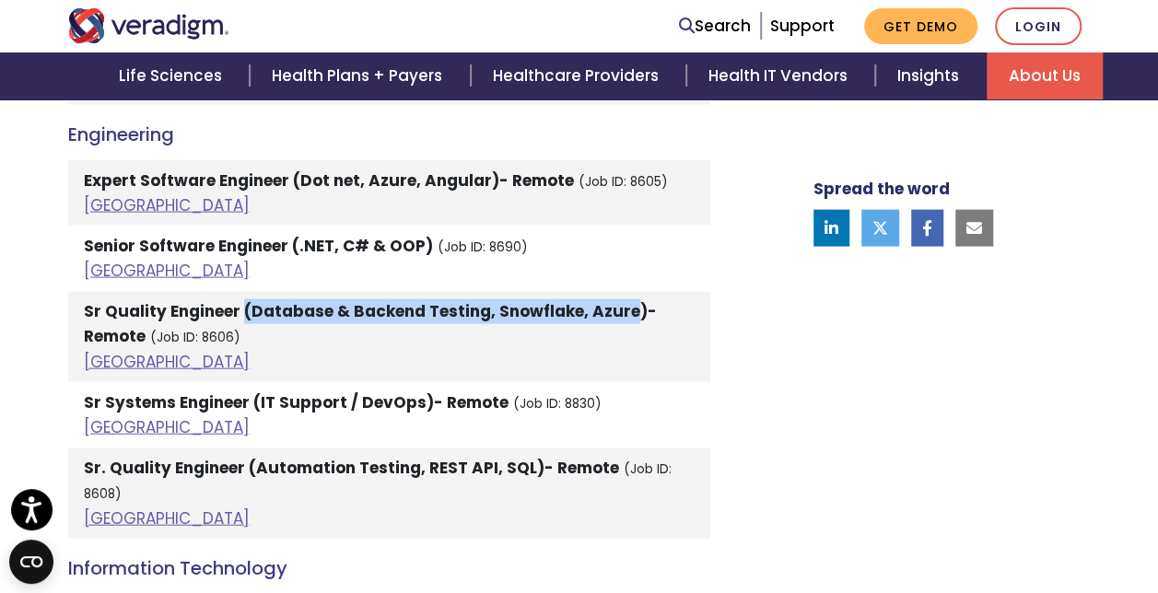
drag, startPoint x: 239, startPoint y: 312, endPoint x: 623, endPoint y: 300, distance: 384.2
click at [623, 300] on strong "Sr Quality Engineer (Database & Backend Testing, Snowflake, Azure)- Remote" at bounding box center [370, 323] width 573 height 47
click at [498, 308] on strong "Sr Quality Engineer (Database & Backend Testing, Snowflake, Azure)- Remote" at bounding box center [370, 323] width 573 height 47
click at [335, 306] on strong "Sr Quality Engineer (Database & Backend Testing, Snowflake, Azure)- Remote" at bounding box center [370, 323] width 573 height 47
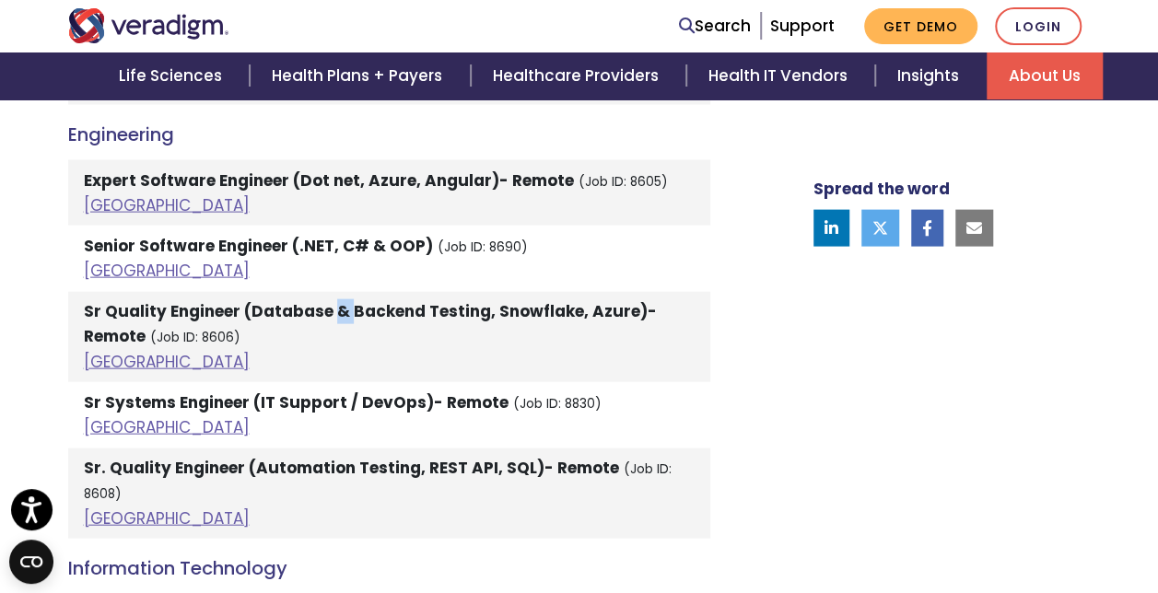
click at [332, 306] on strong "Sr Quality Engineer (Database & Backend Testing, Snowflake, Azure)- Remote" at bounding box center [370, 323] width 573 height 47
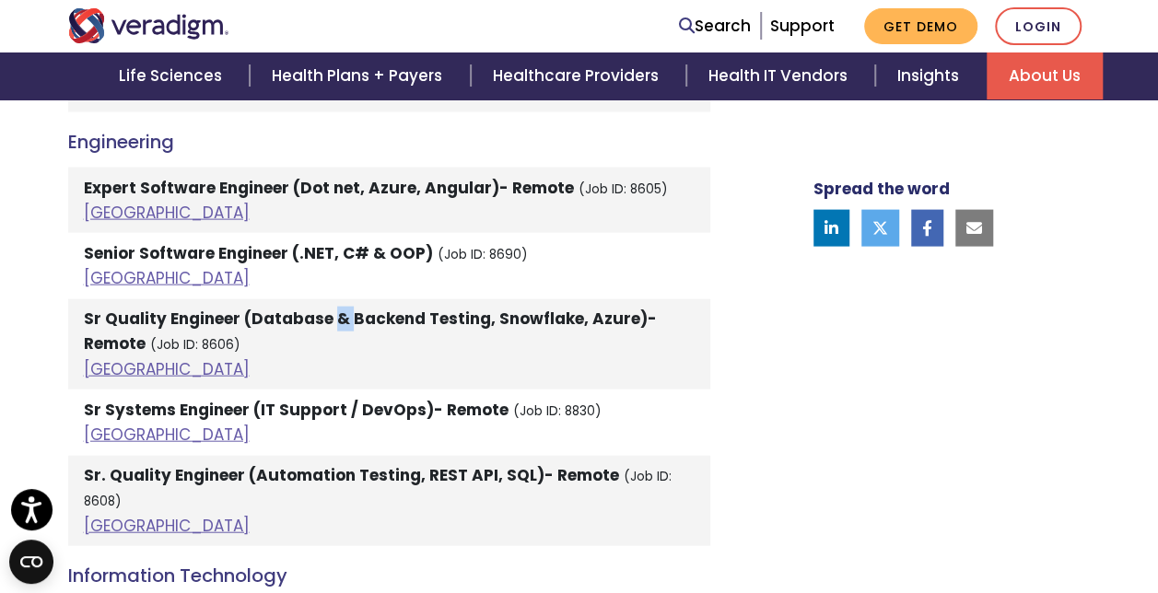
scroll to position [1965, 0]
